Goal: Information Seeking & Learning: Learn about a topic

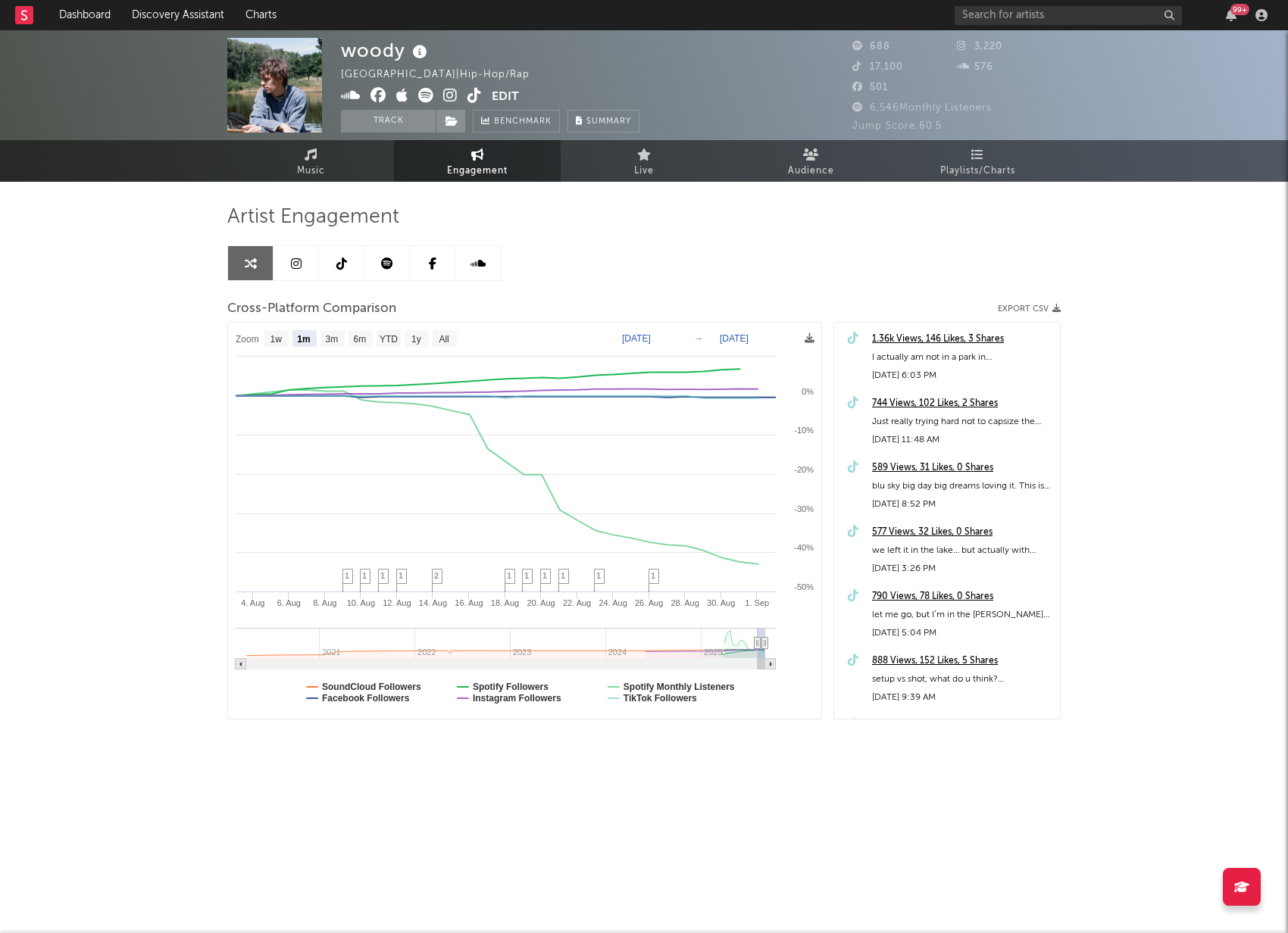
select select "1m"
click at [1028, 22] on input "text" at bounding box center [1068, 15] width 227 height 19
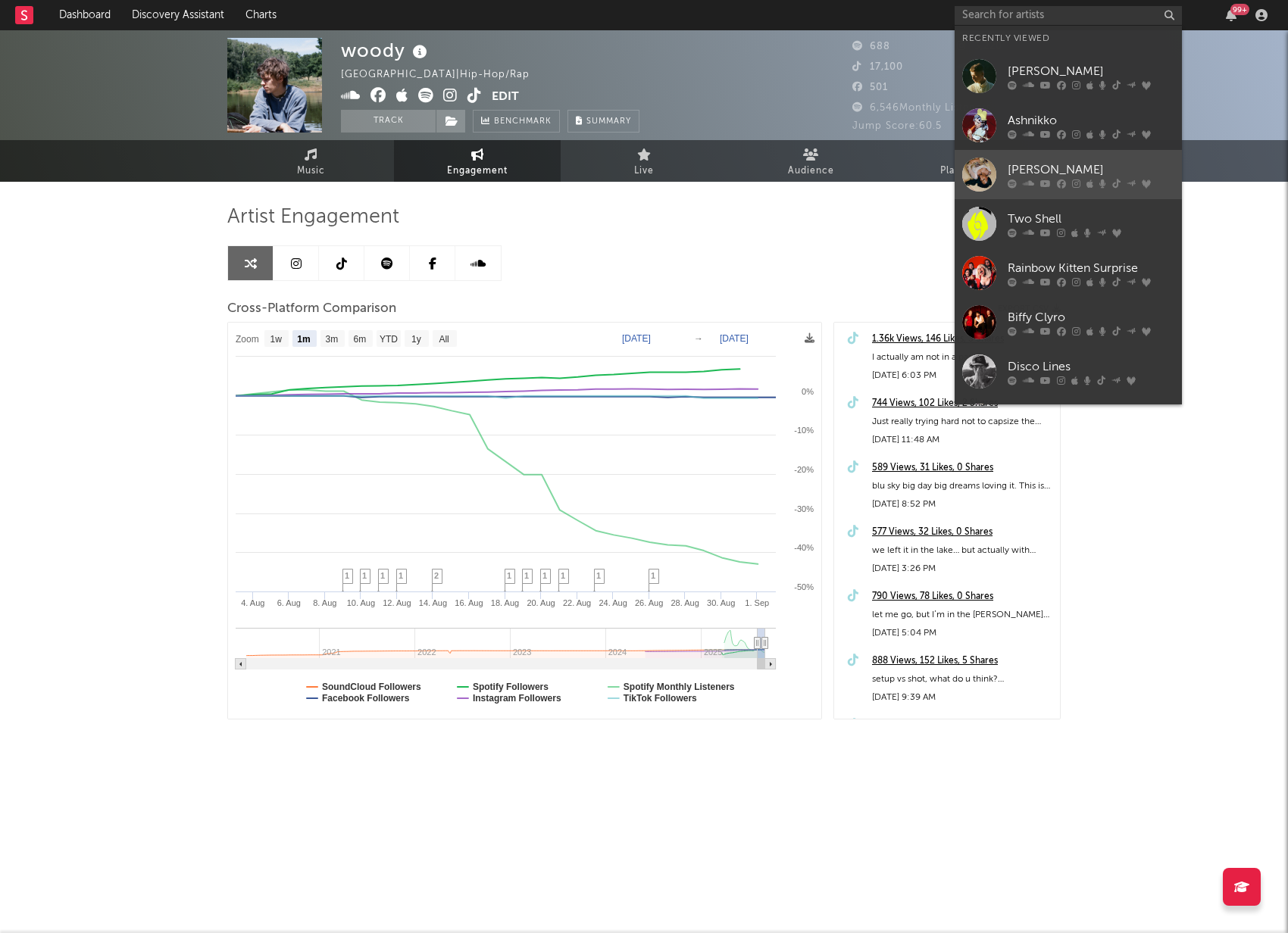
click at [1074, 170] on div "[PERSON_NAME]" at bounding box center [1091, 170] width 167 height 18
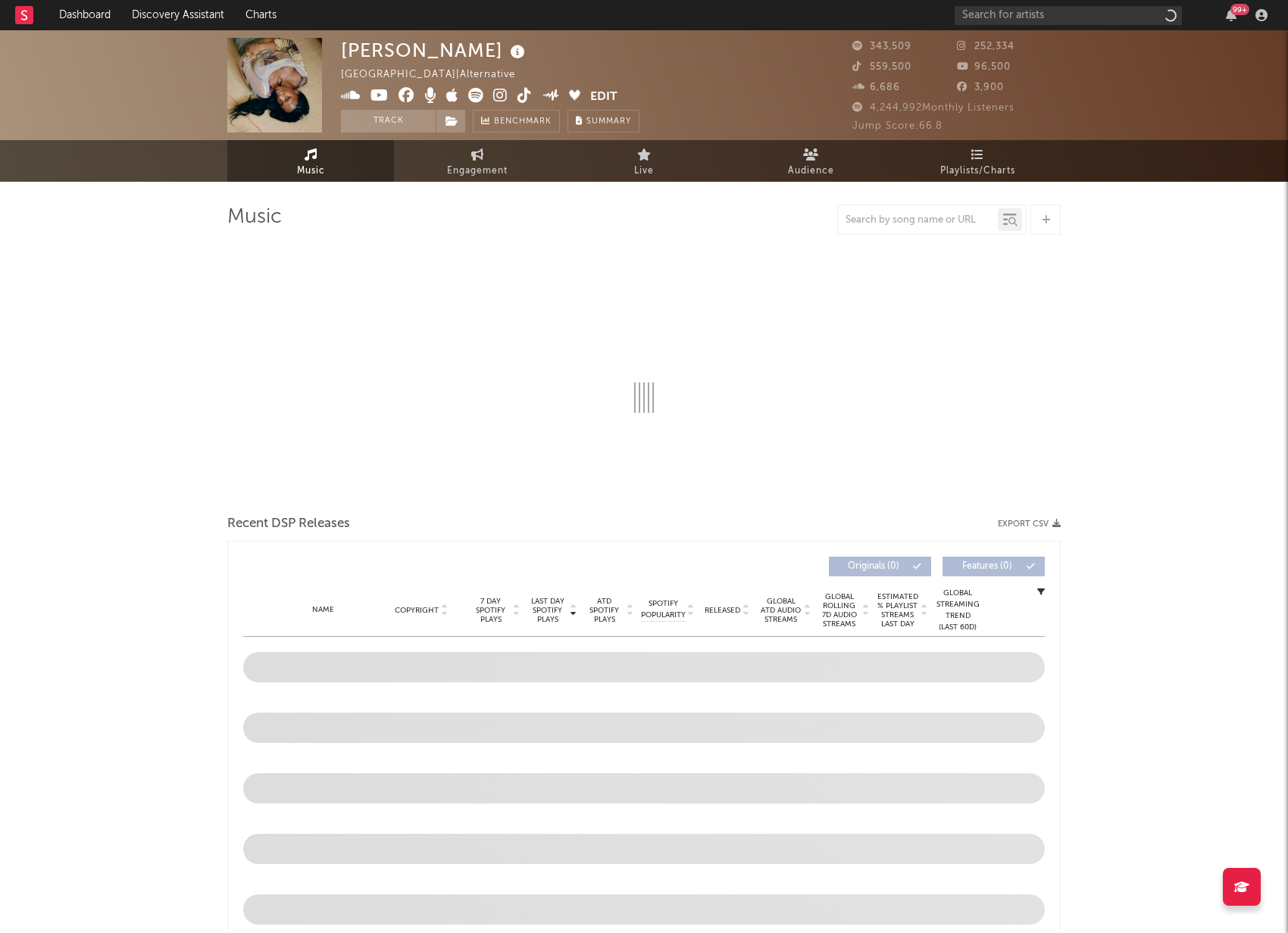
select select "6m"
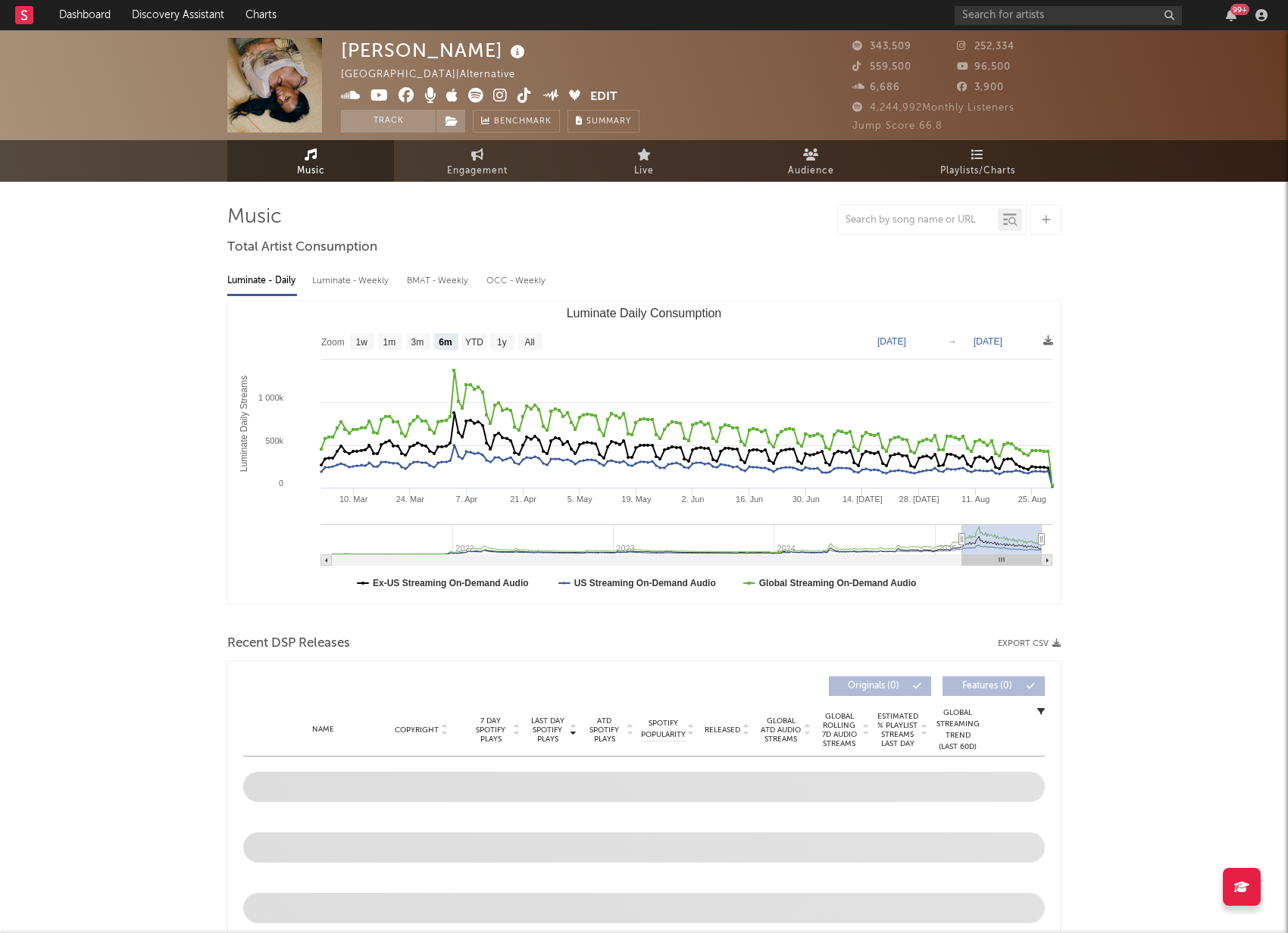
select select "6m"
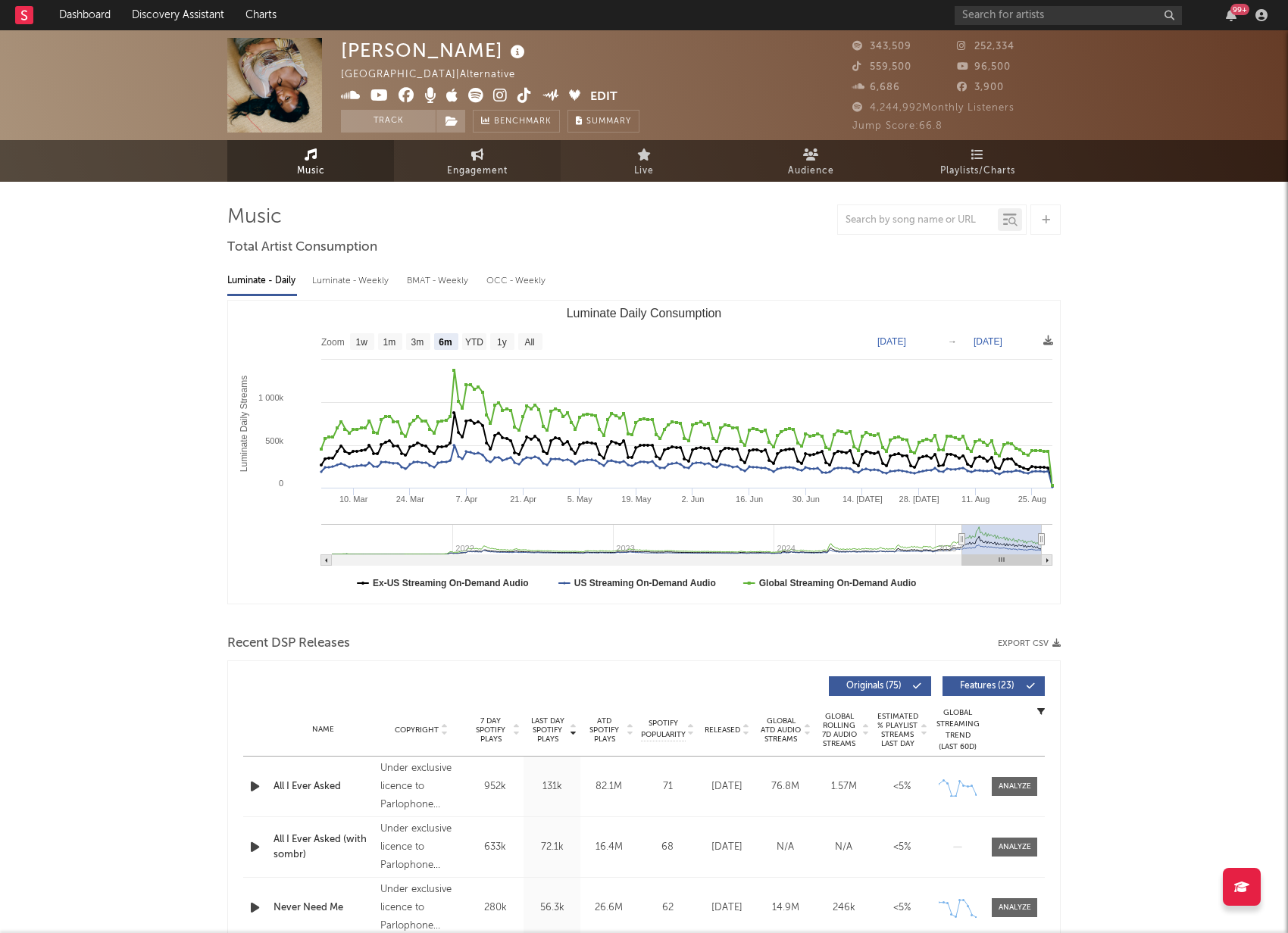
click at [475, 148] on icon at bounding box center [477, 154] width 13 height 12
select select "1w"
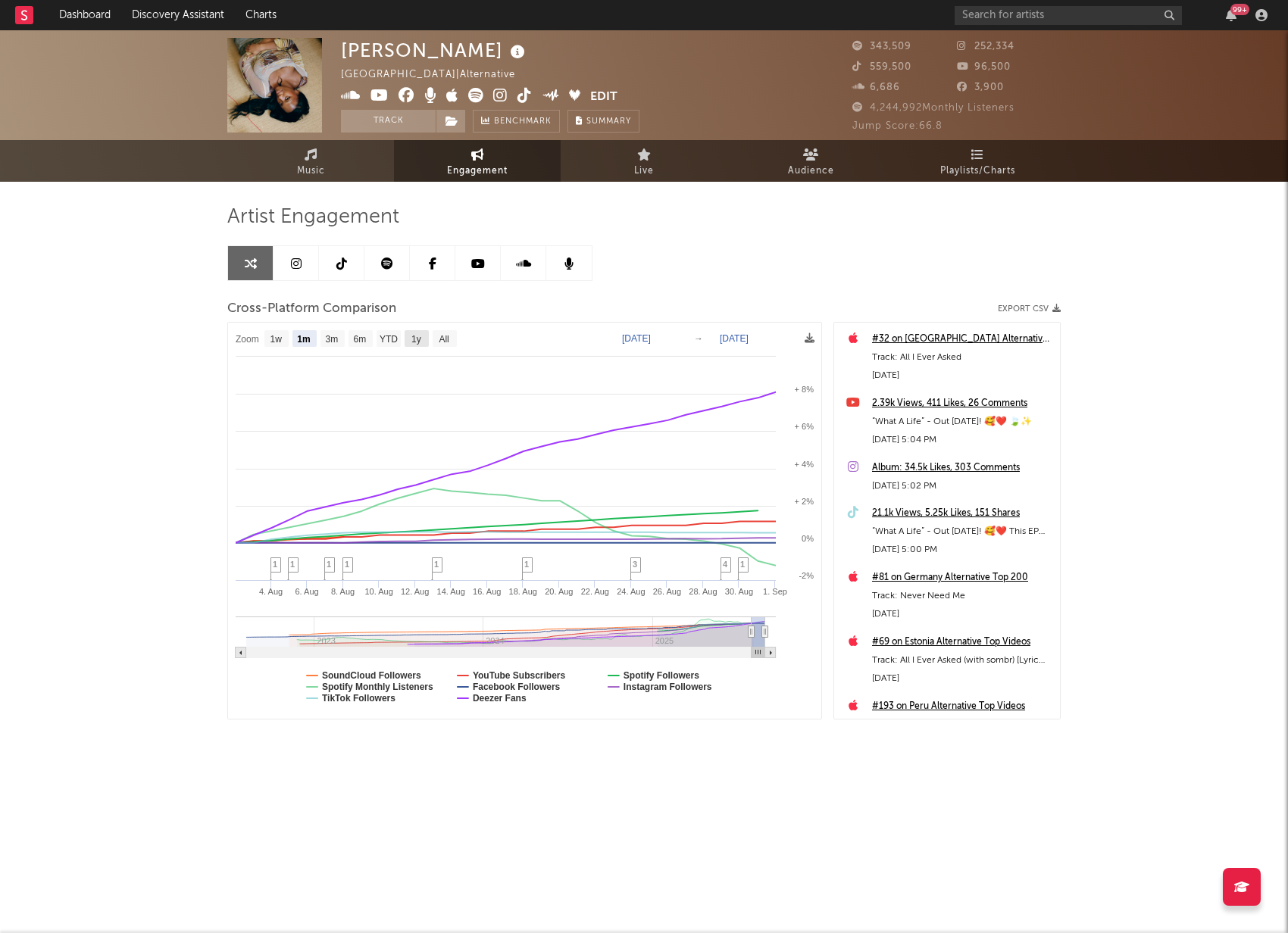
click at [412, 340] on text "1y" at bounding box center [416, 339] width 10 height 11
select select "1y"
type input "[DATE]"
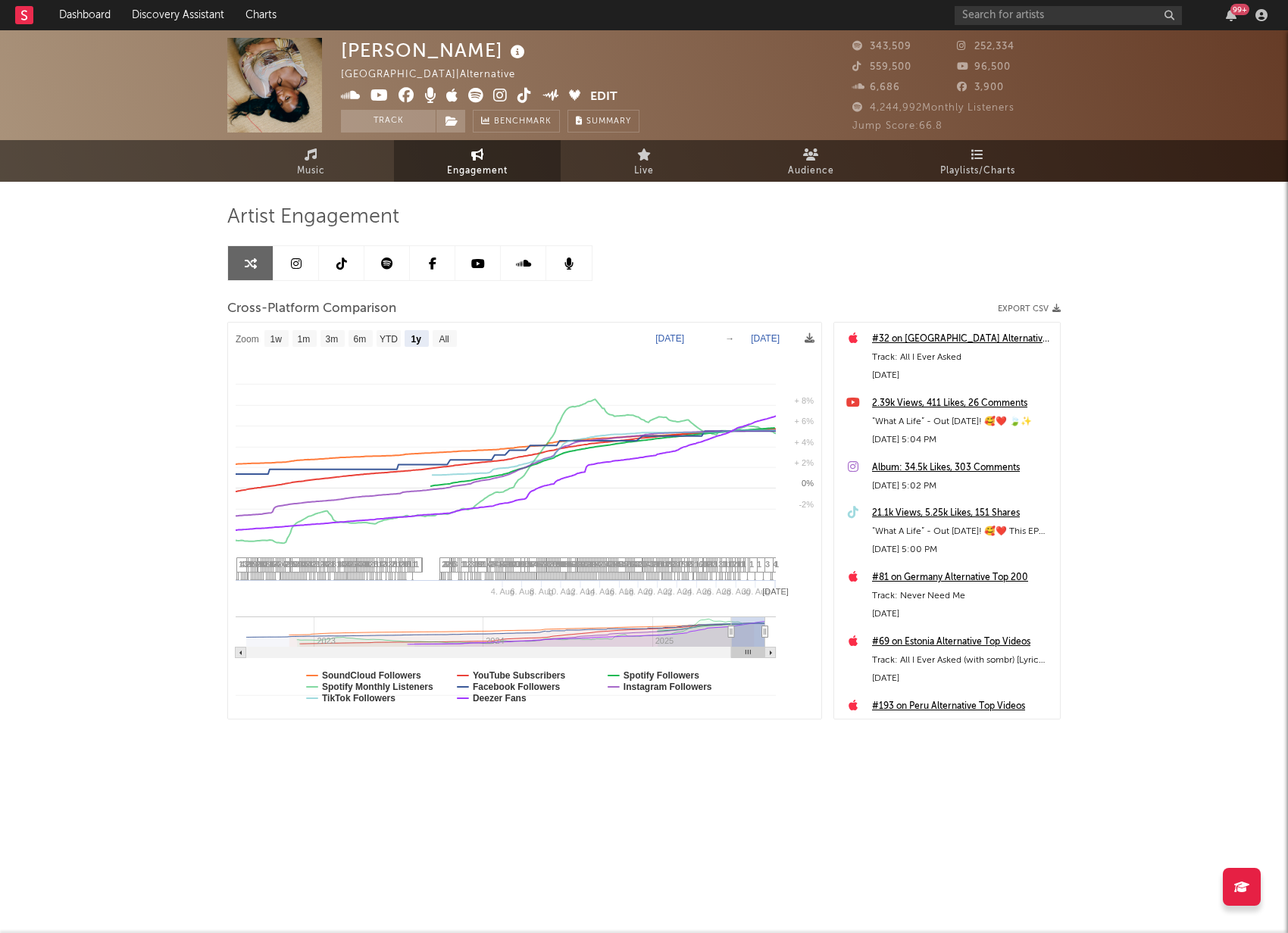
select select "1y"
